Goal: Task Accomplishment & Management: Use online tool/utility

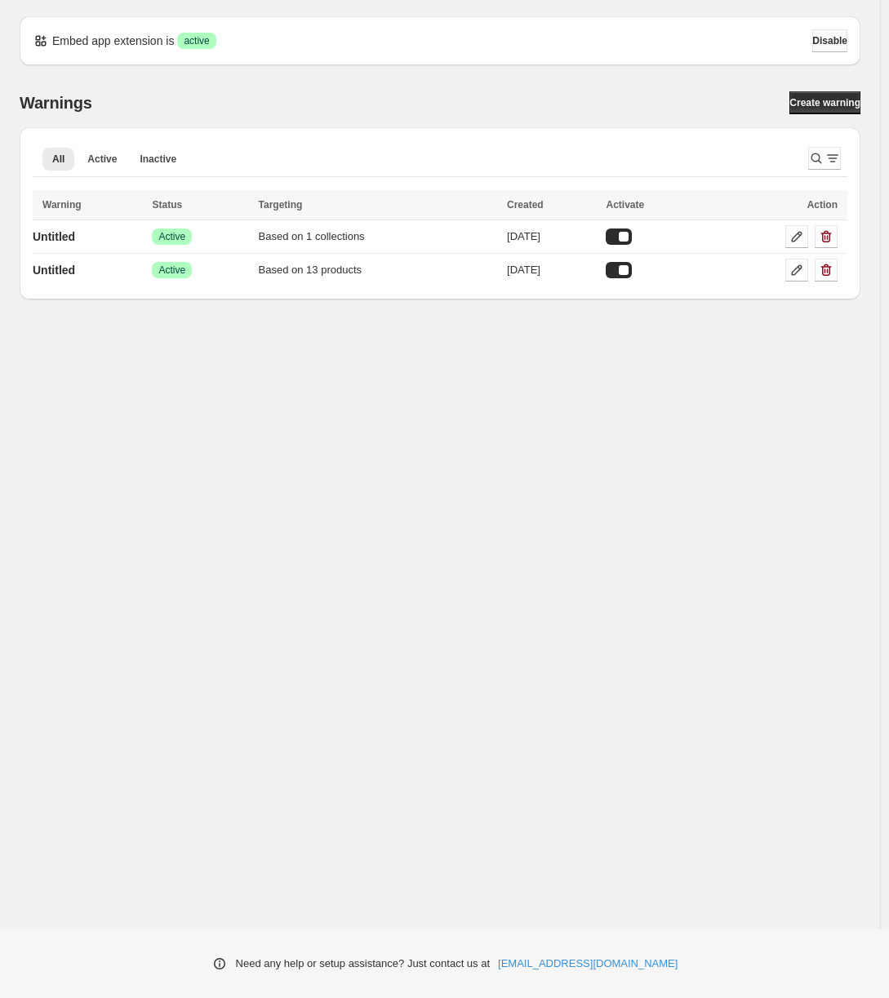
click at [828, 39] on span "Disable" at bounding box center [829, 40] width 35 height 13
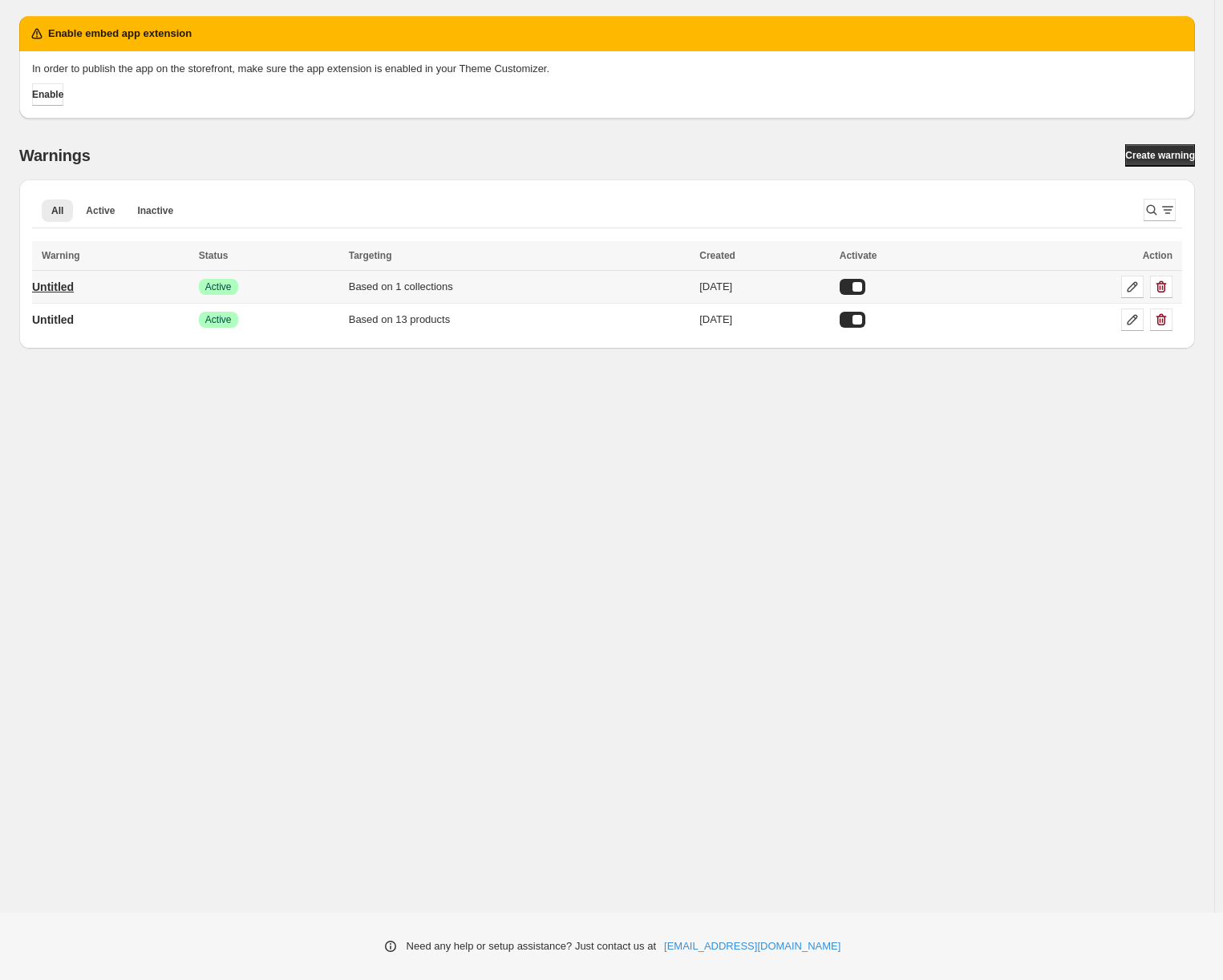
click at [66, 290] on p "Untitled" at bounding box center [53, 287] width 41 height 16
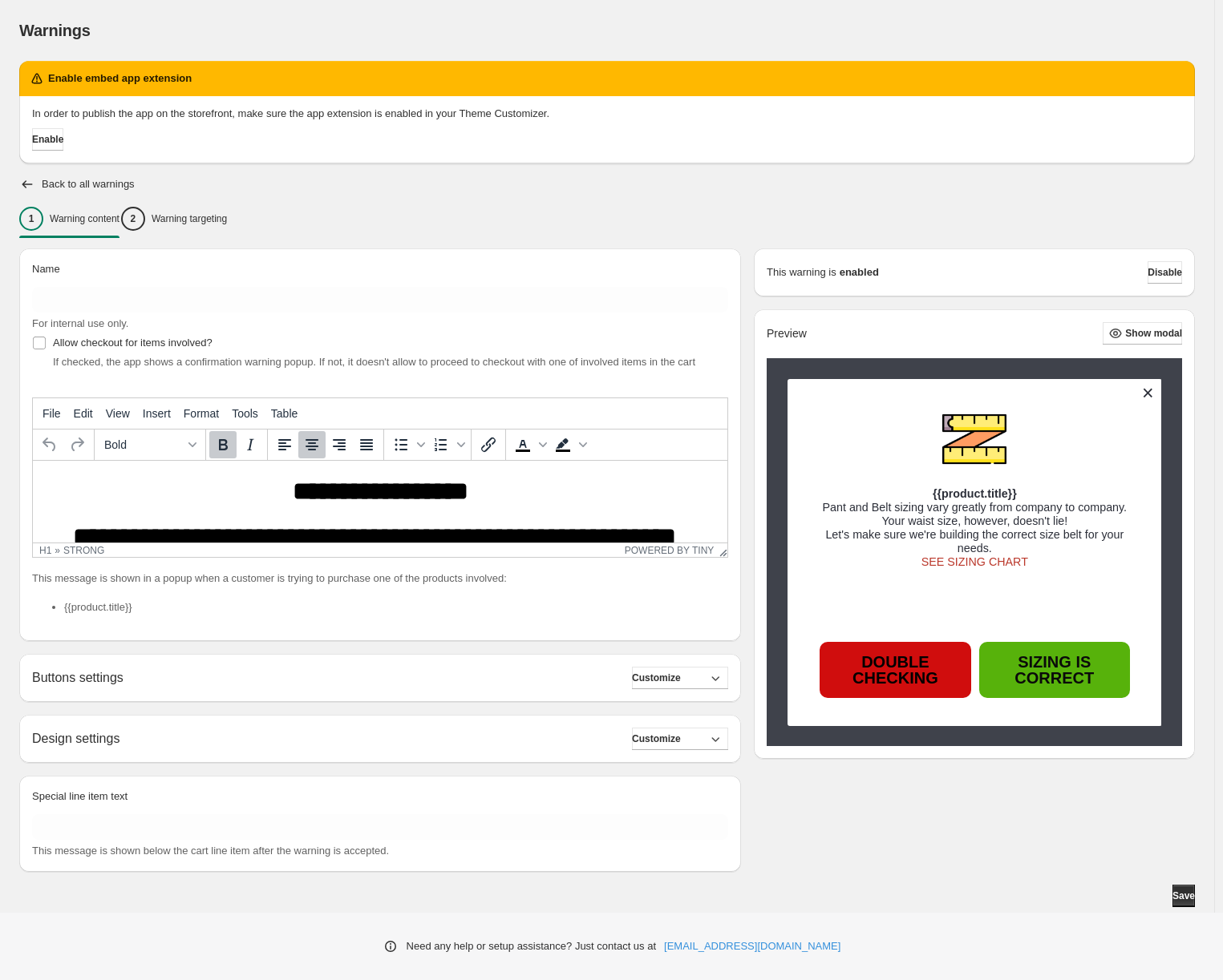
click at [872, 390] on button at bounding box center [1147, 393] width 28 height 28
click at [556, 160] on div "In order to publish the app on the storefront, make sure the app extension is e…" at bounding box center [607, 130] width 1176 height 68
click at [55, 140] on span "Enable" at bounding box center [48, 138] width 31 height 13
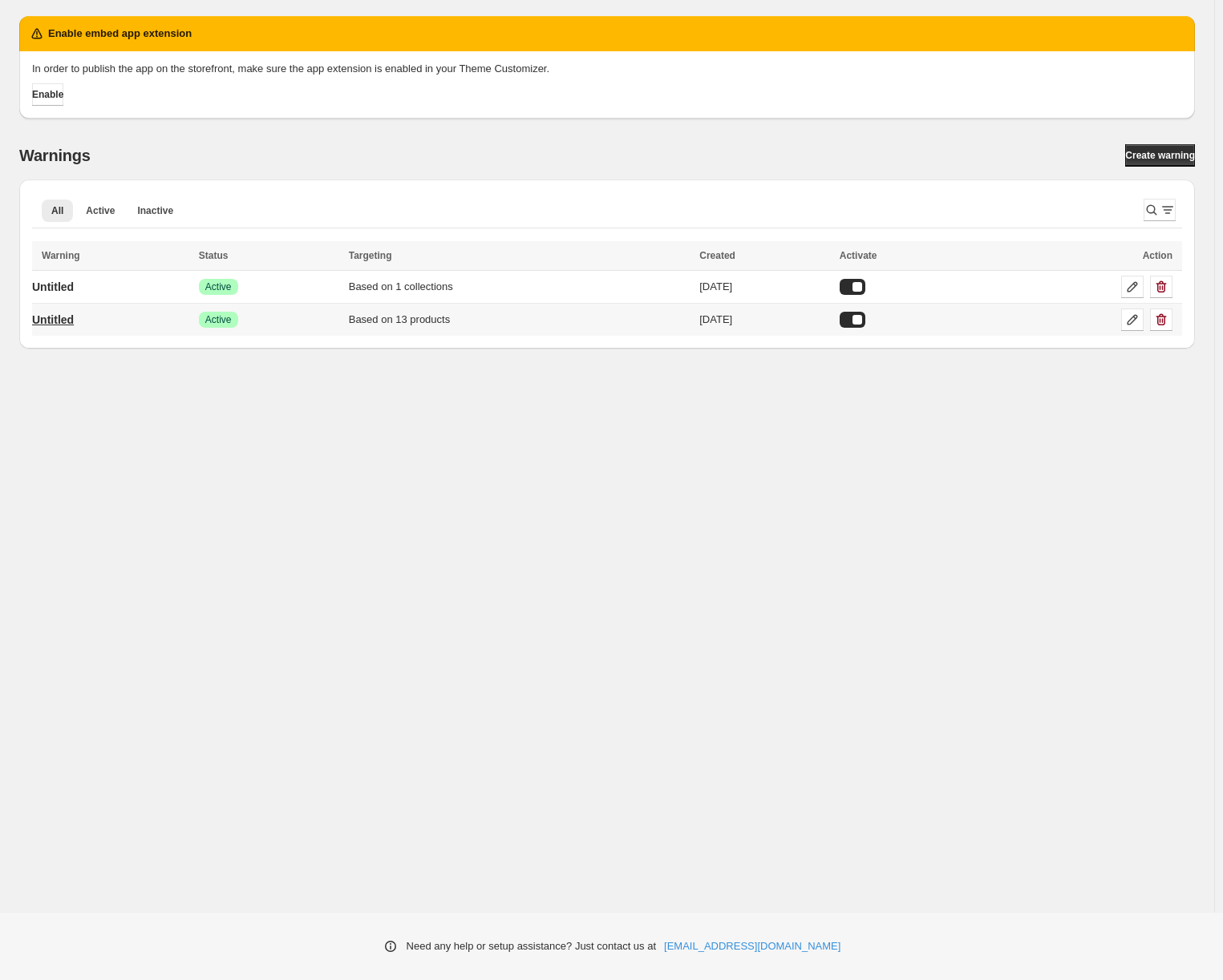
click at [55, 313] on p "Untitled" at bounding box center [53, 320] width 41 height 16
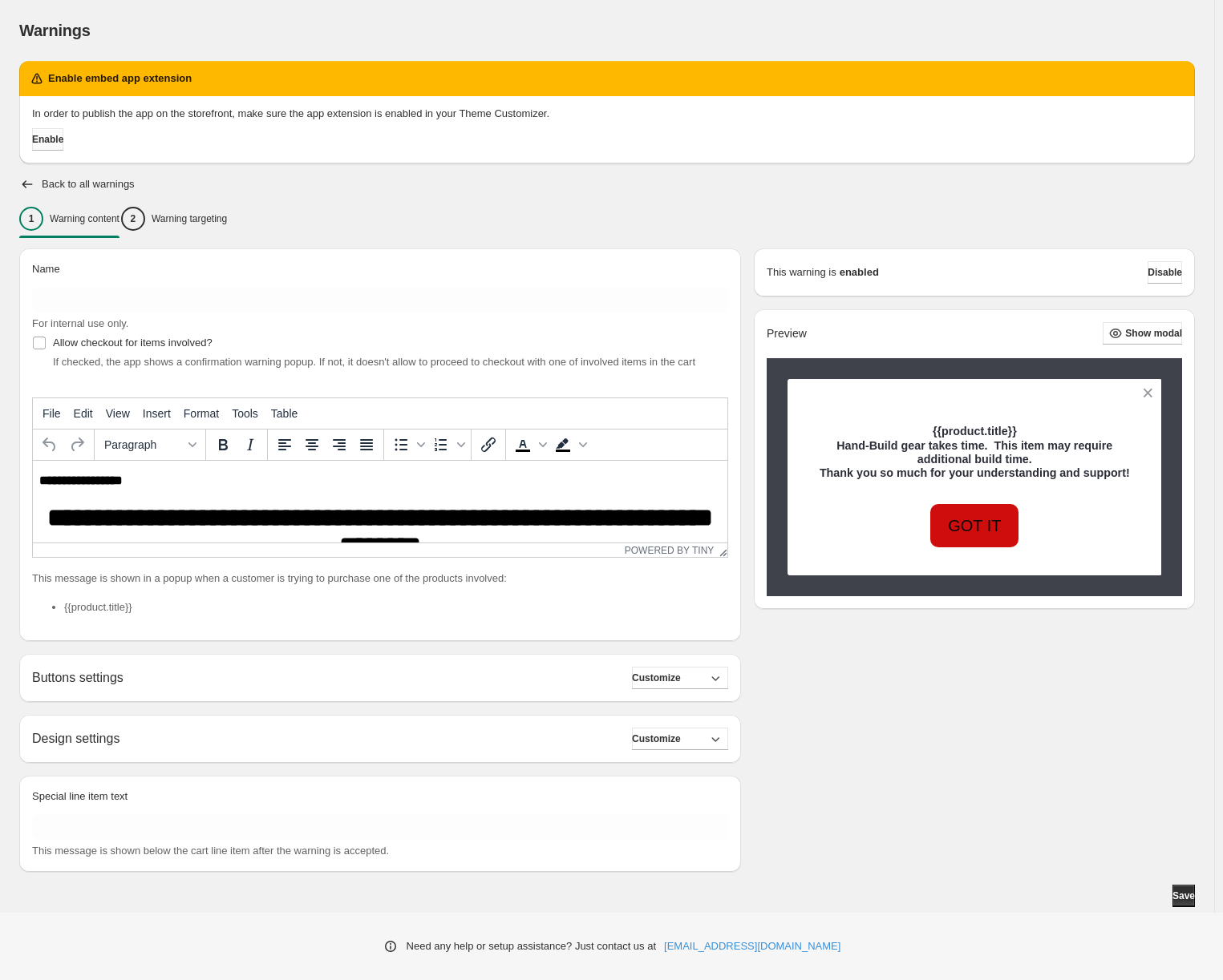
click at [52, 139] on span "Enable" at bounding box center [48, 138] width 31 height 13
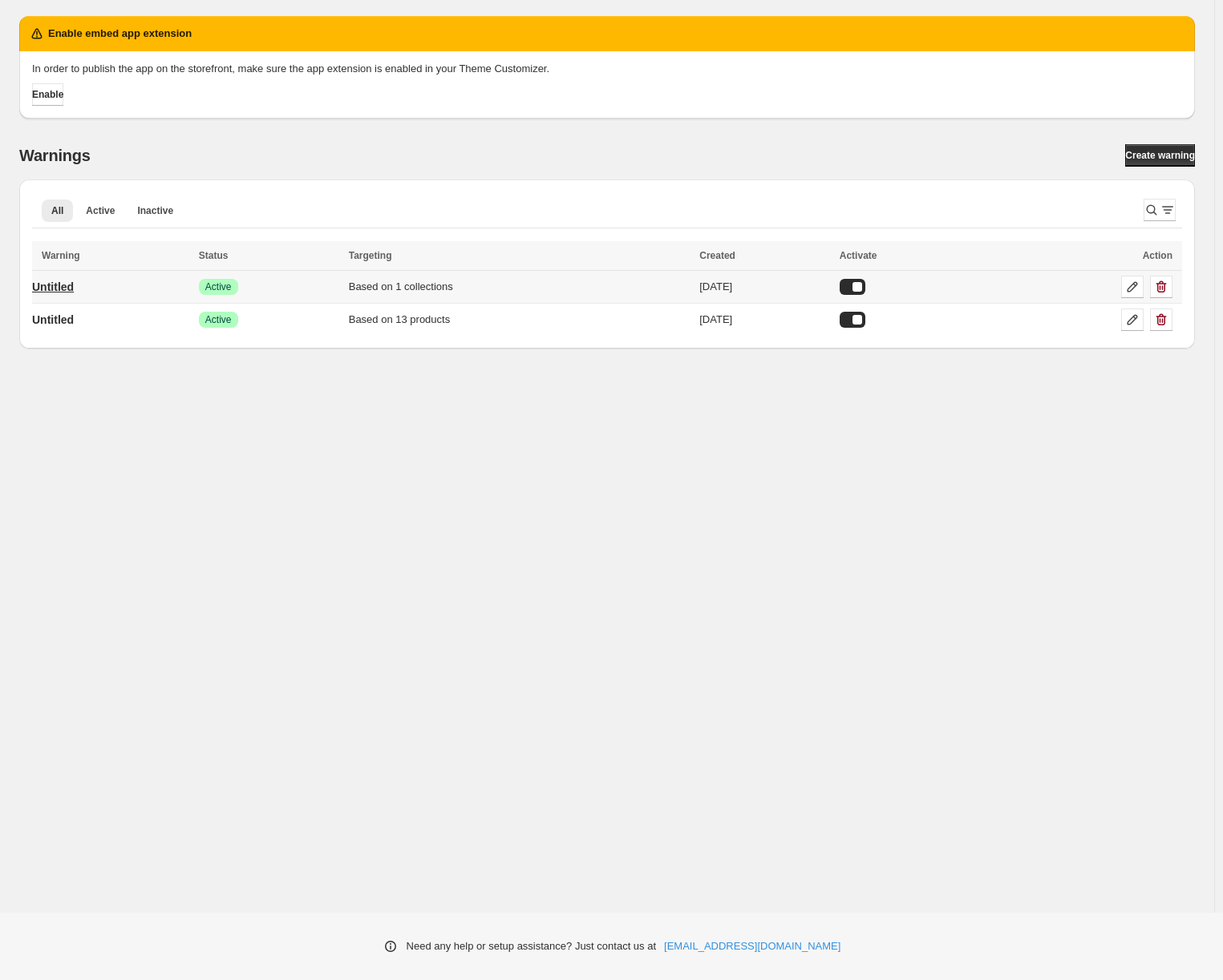
click at [72, 288] on p "Untitled" at bounding box center [53, 287] width 41 height 16
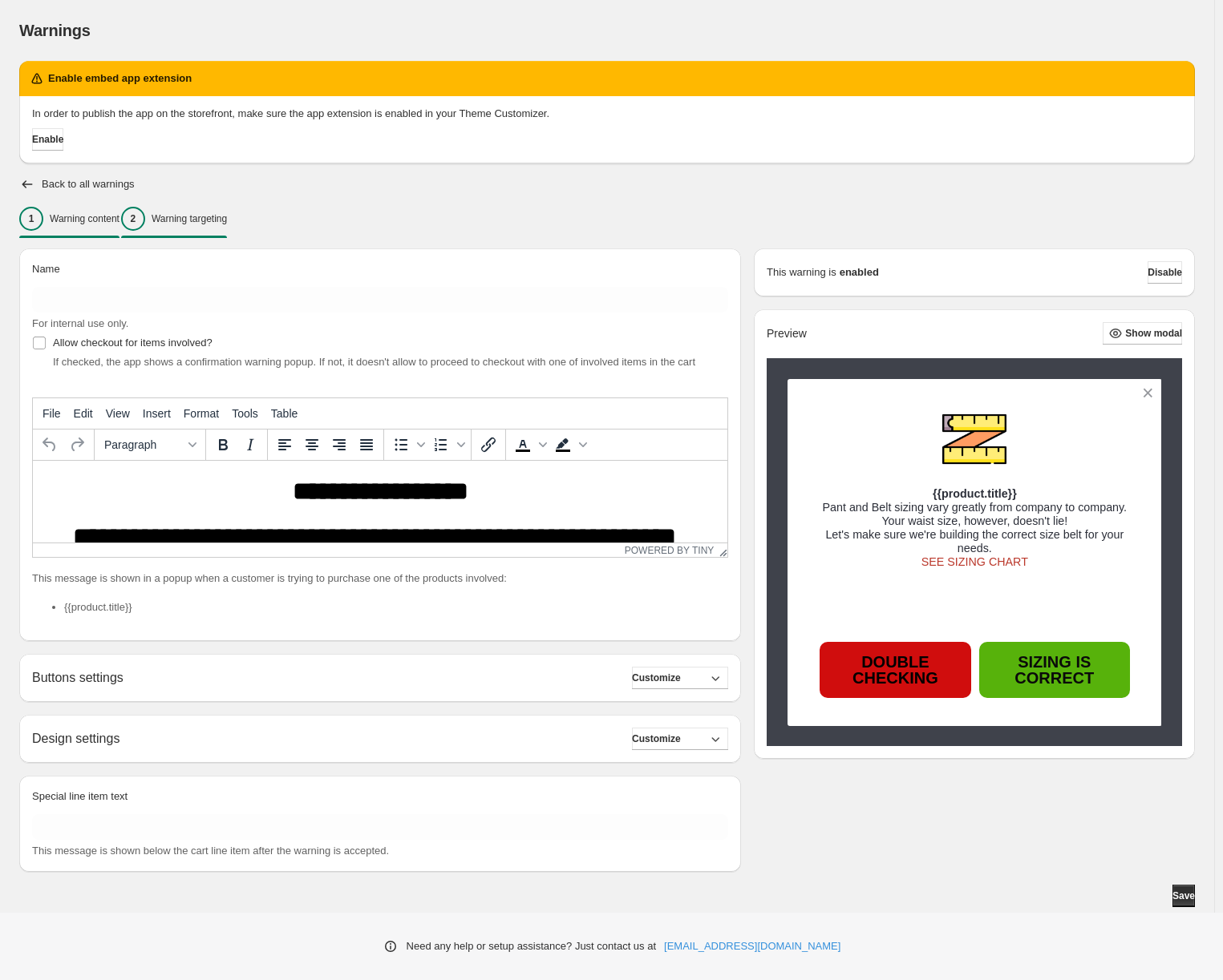
click at [211, 219] on p "Warning targeting" at bounding box center [189, 218] width 76 height 13
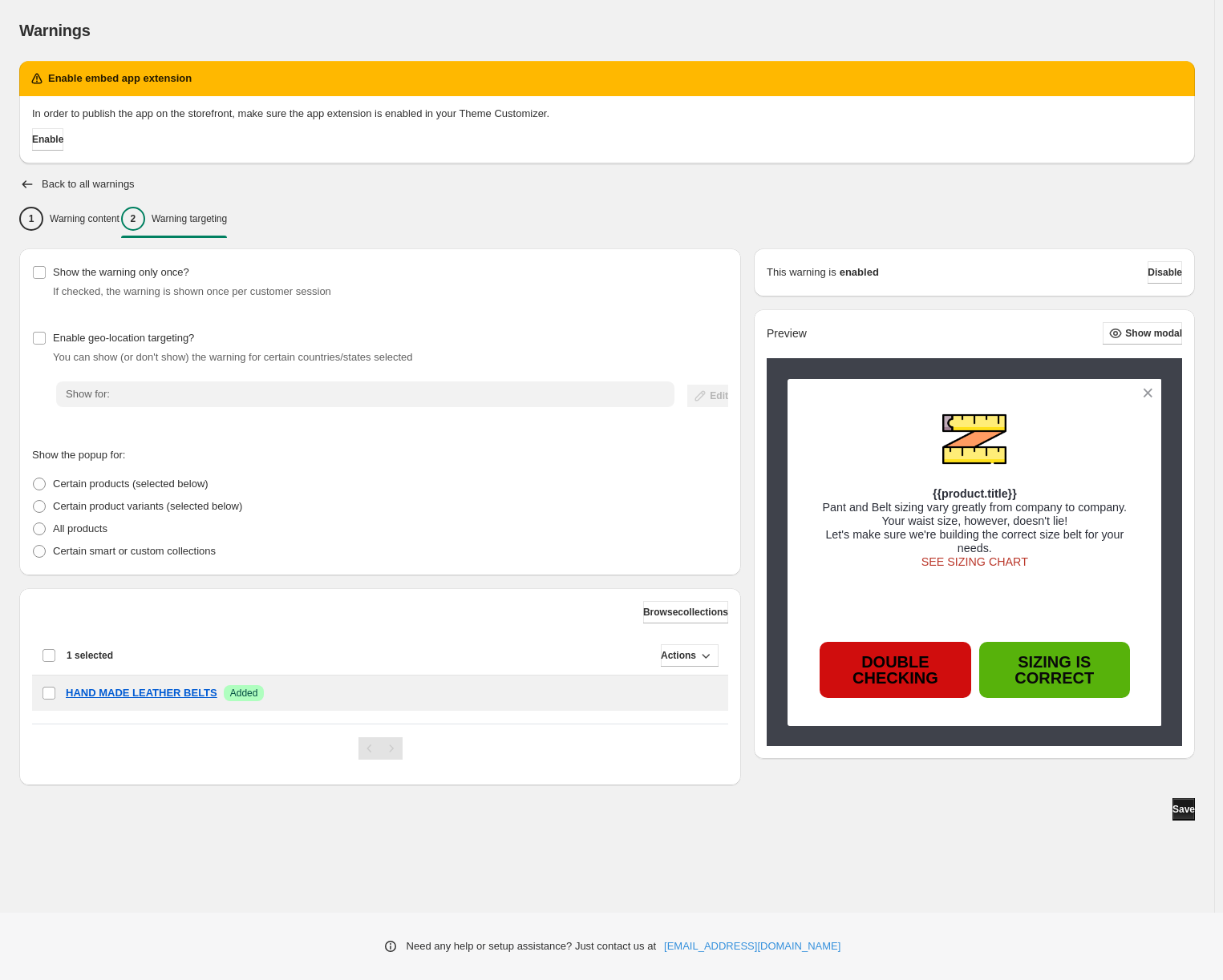
click at [1179, 811] on span "Save" at bounding box center [1183, 809] width 23 height 13
click at [55, 137] on span "Enable" at bounding box center [48, 138] width 31 height 13
